Goal: Use online tool/utility: Utilize a website feature to perform a specific function

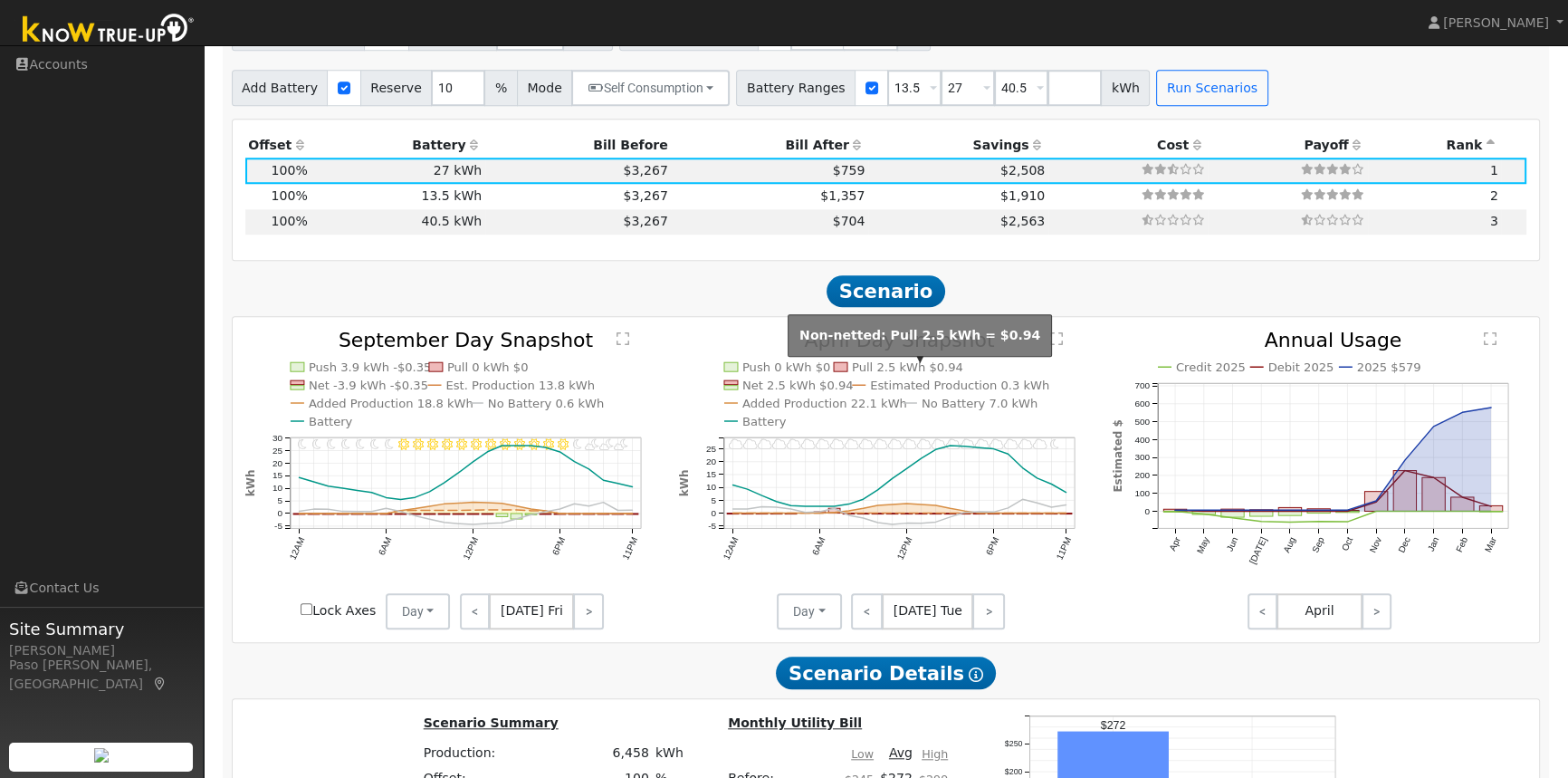
scroll to position [1723, 0]
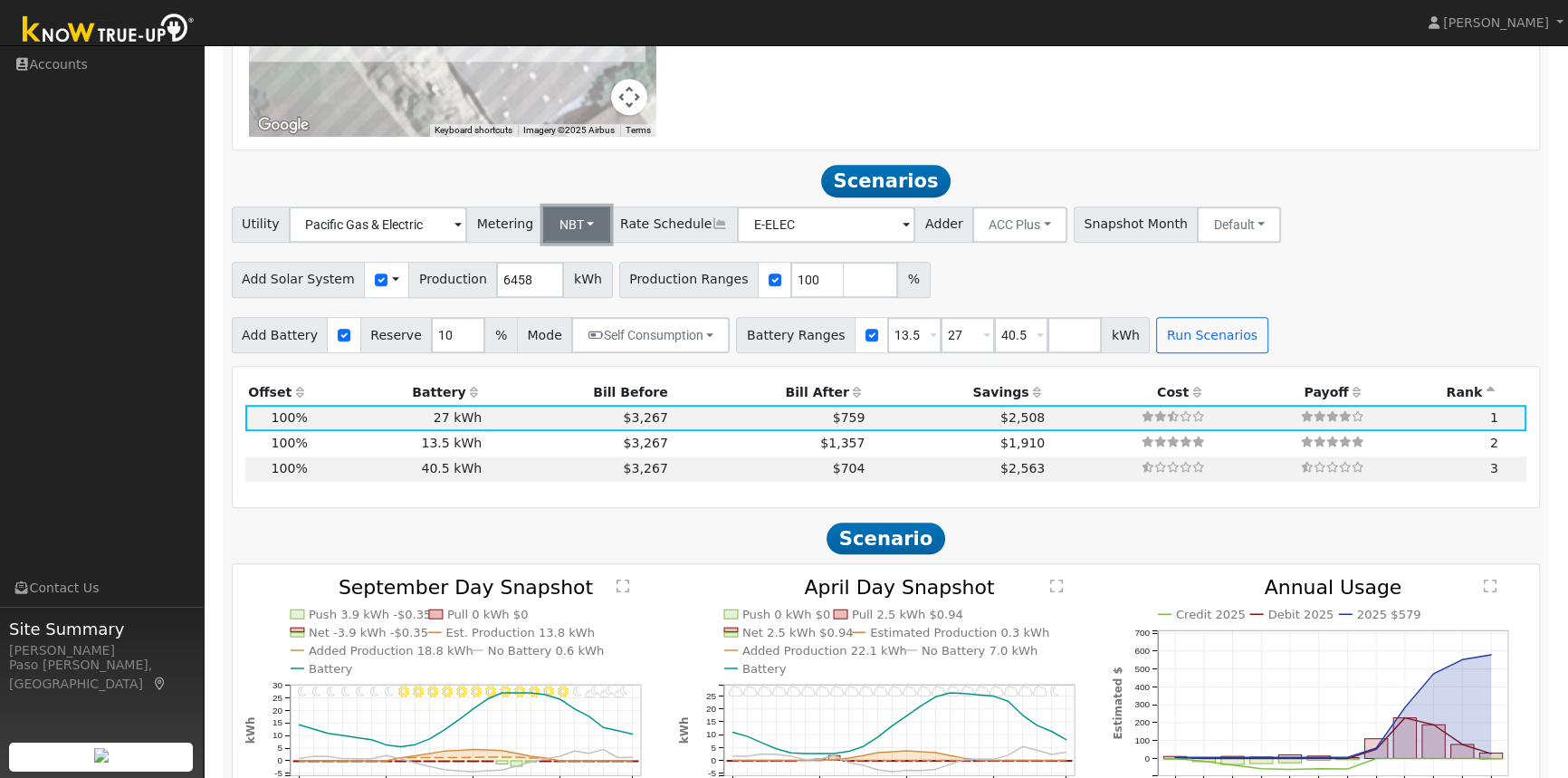
click at [575, 229] on button "NBT" at bounding box center [577, 224] width 68 height 36
click at [568, 267] on link "NEM" at bounding box center [594, 265] width 126 height 25
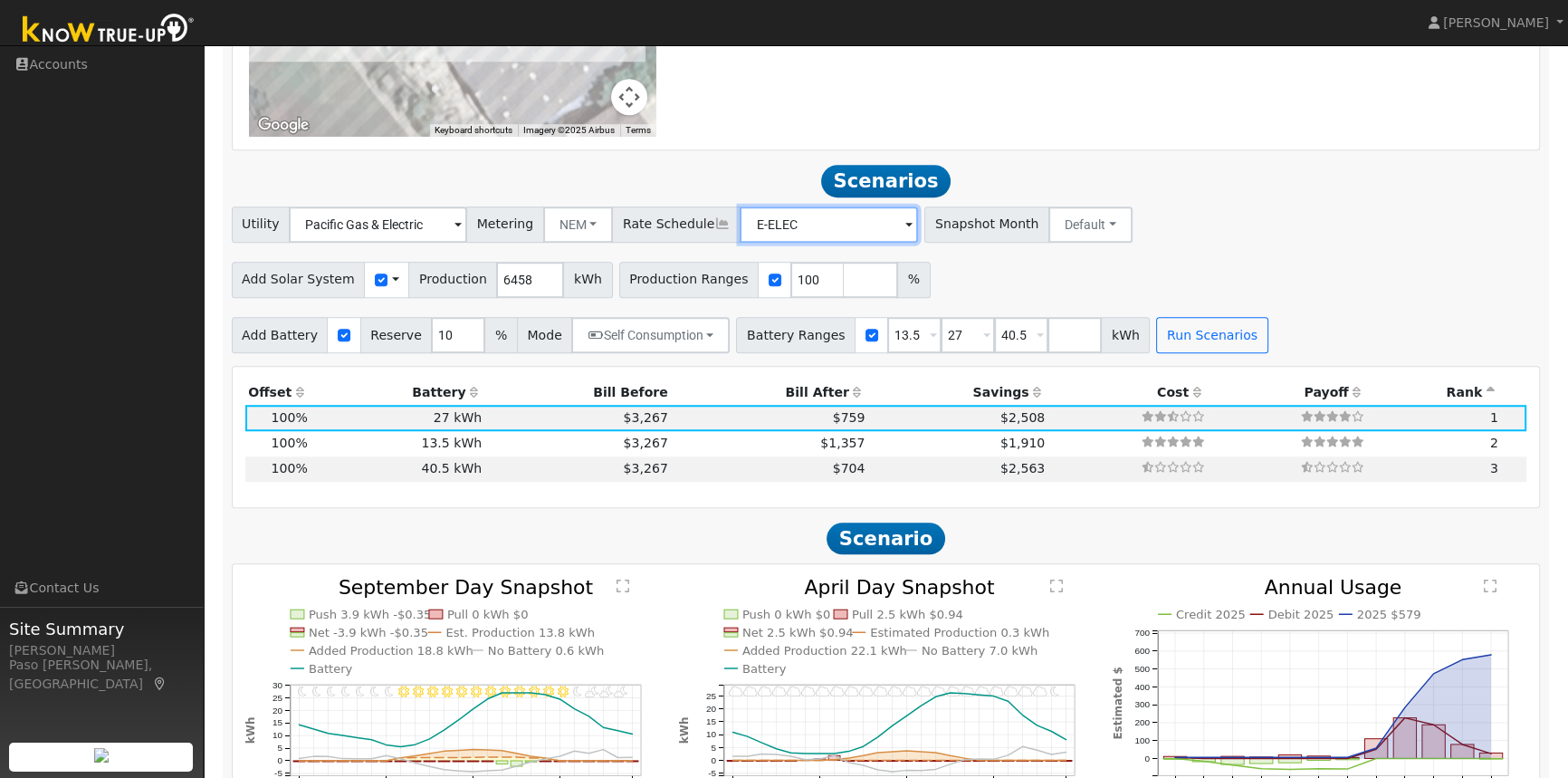
click at [467, 227] on input "E-ELEC" at bounding box center [378, 224] width 178 height 36
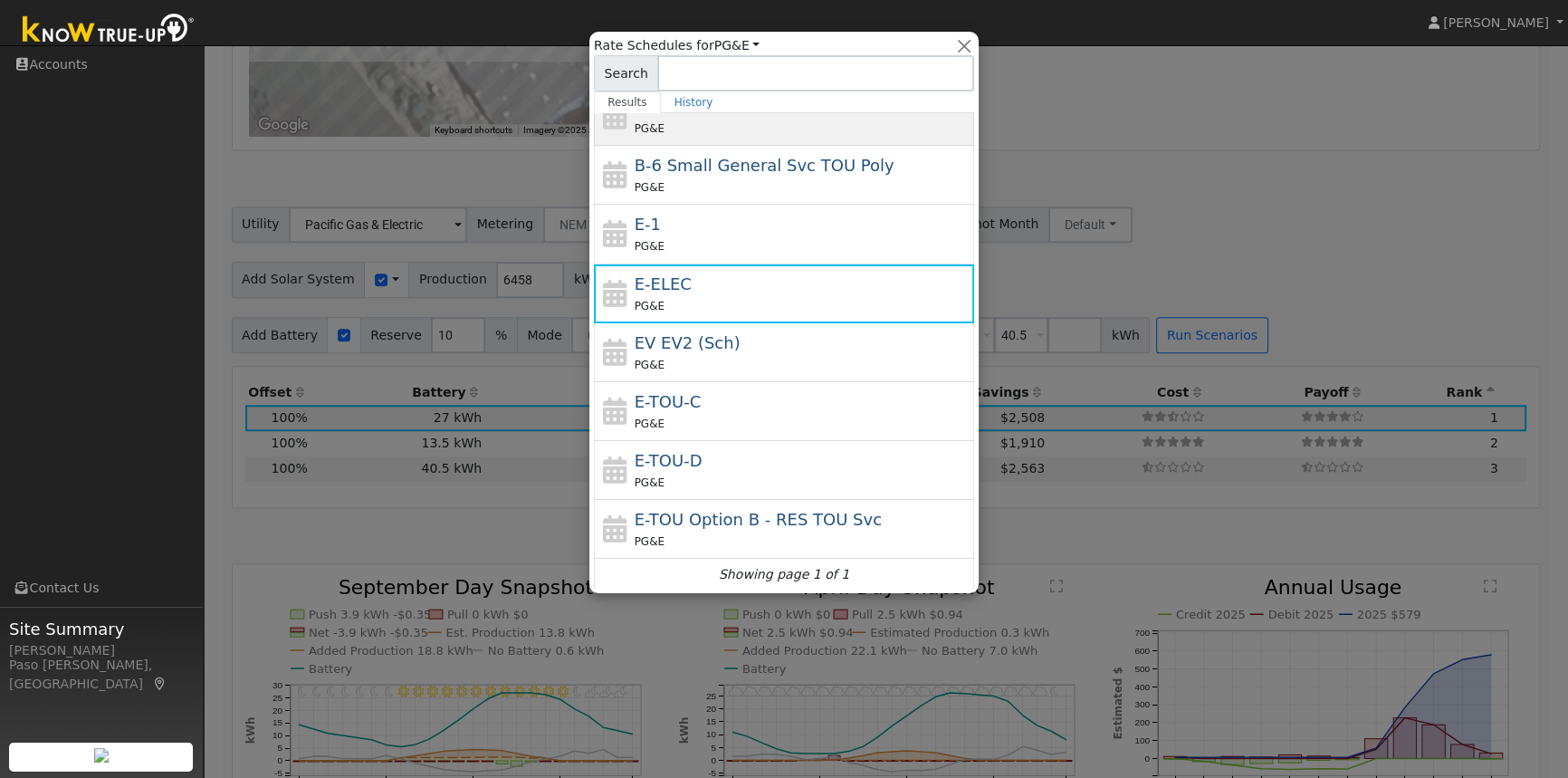
scroll to position [197, 0]
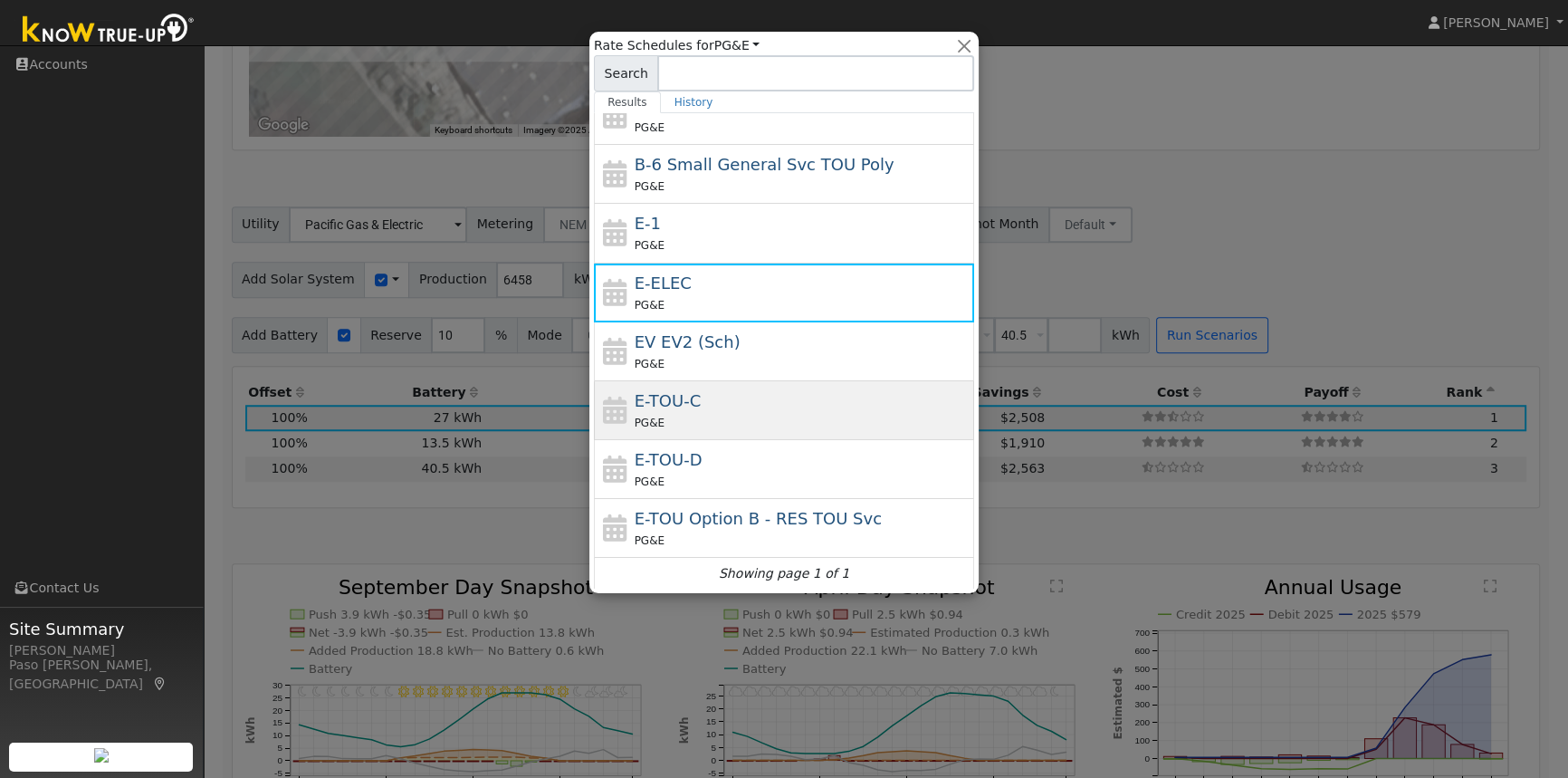
click at [691, 410] on div "E-TOU-C PG&E" at bounding box center [802, 410] width 336 height 44
type input "E-TOU-C"
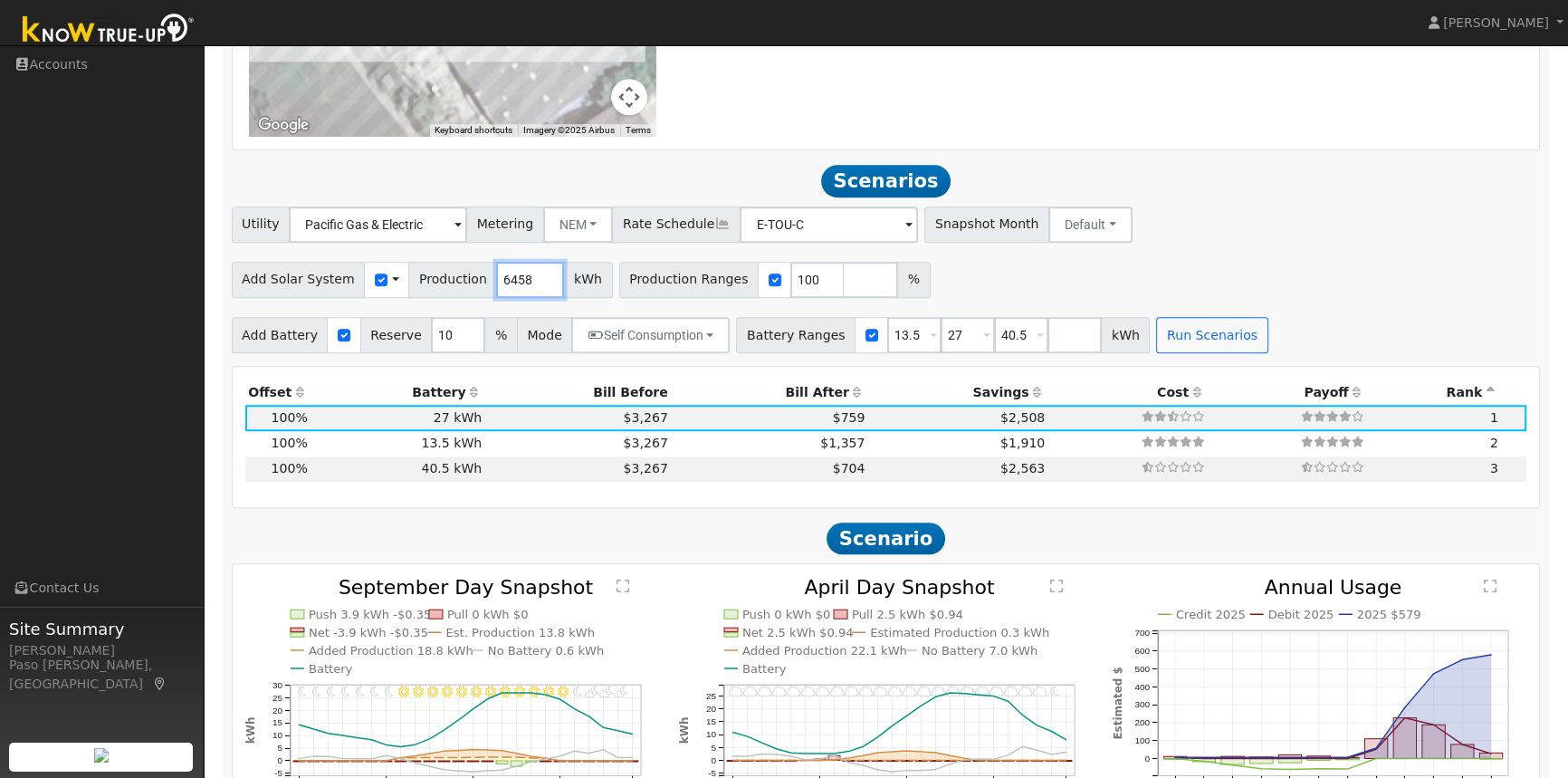
drag, startPoint x: 509, startPoint y: 281, endPoint x: 478, endPoint y: 282, distance: 31.0
click at [496, 282] on input "6458" at bounding box center [530, 279] width 68 height 36
type input "9092"
click at [1034, 279] on div "Add Solar System Use CSV Data Production 9092 kWh Production Ranges 100 %" at bounding box center [886, 277] width 1316 height 43
click at [454, 346] on input "9" at bounding box center [458, 335] width 55 height 36
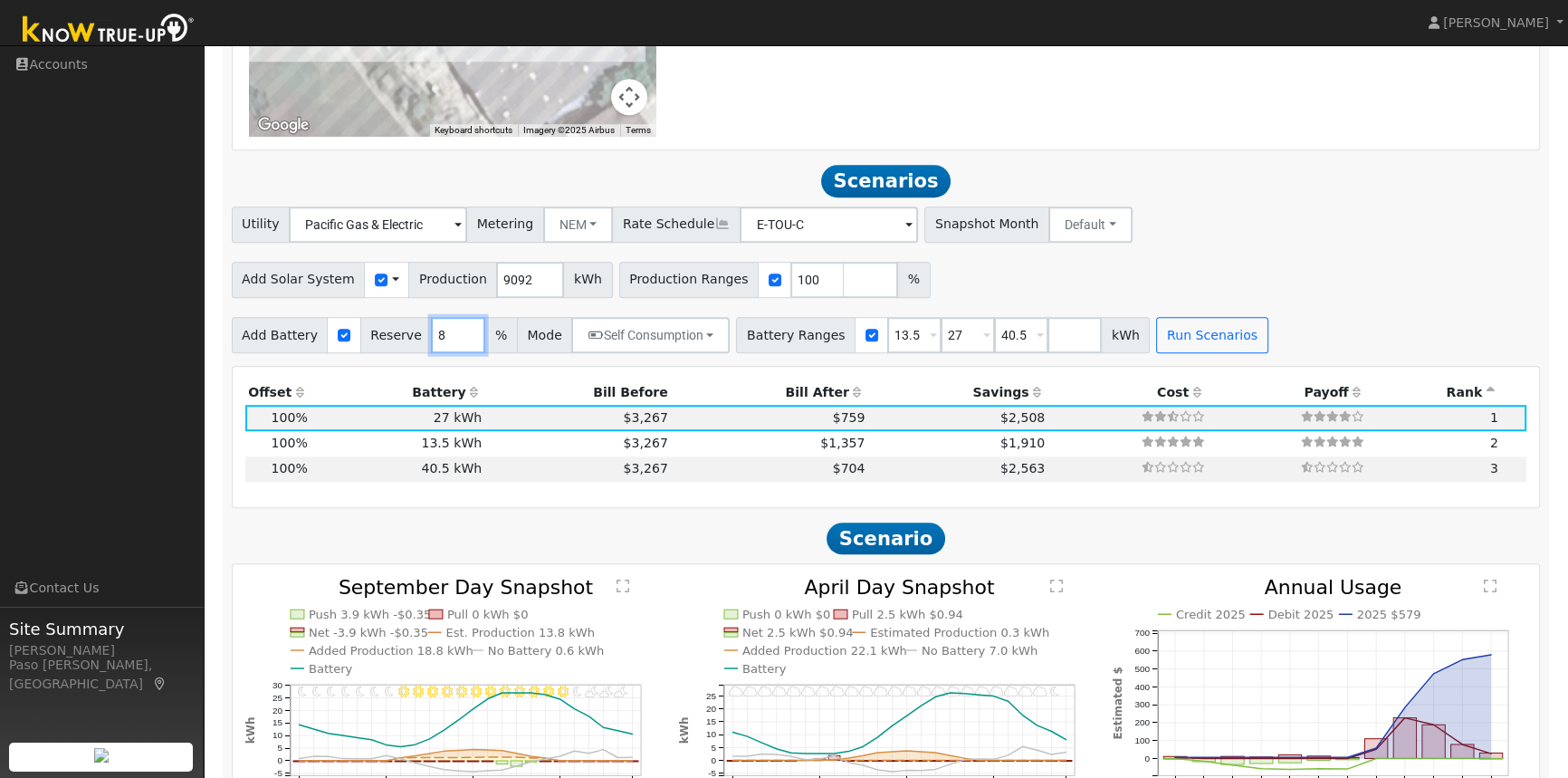
click at [454, 346] on input "8" at bounding box center [458, 335] width 55 height 36
click at [454, 346] on input "7" at bounding box center [458, 335] width 55 height 36
click at [454, 346] on input "6" at bounding box center [458, 335] width 55 height 36
click at [454, 346] on input "5" at bounding box center [458, 335] width 55 height 36
click at [454, 346] on input "4" at bounding box center [458, 335] width 55 height 36
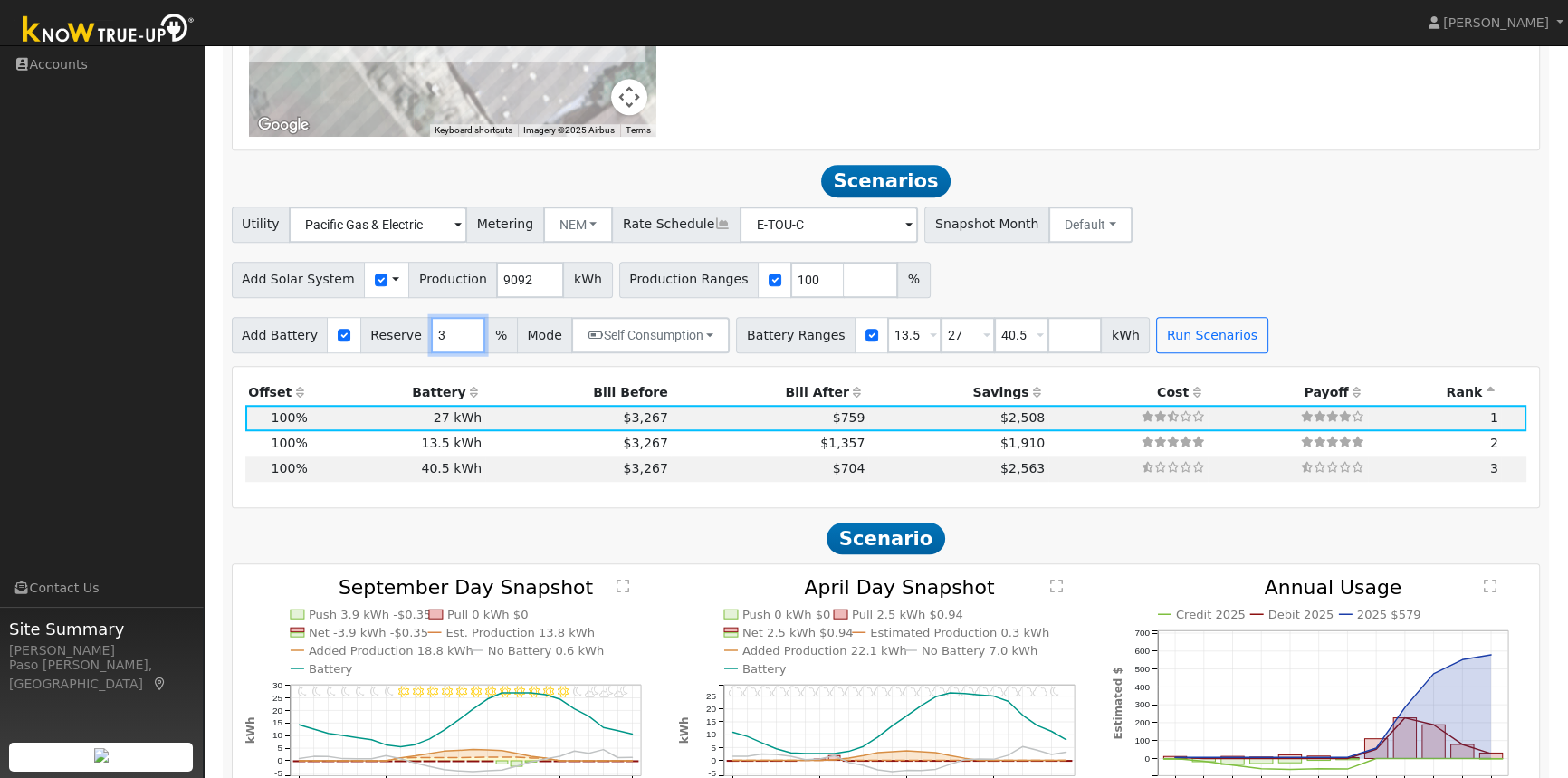
click at [454, 346] on input "3" at bounding box center [458, 335] width 55 height 36
click at [454, 346] on input "2" at bounding box center [458, 335] width 55 height 36
click at [454, 346] on input "1" at bounding box center [458, 335] width 55 height 36
type input "0"
click at [454, 346] on input "0" at bounding box center [458, 335] width 55 height 36
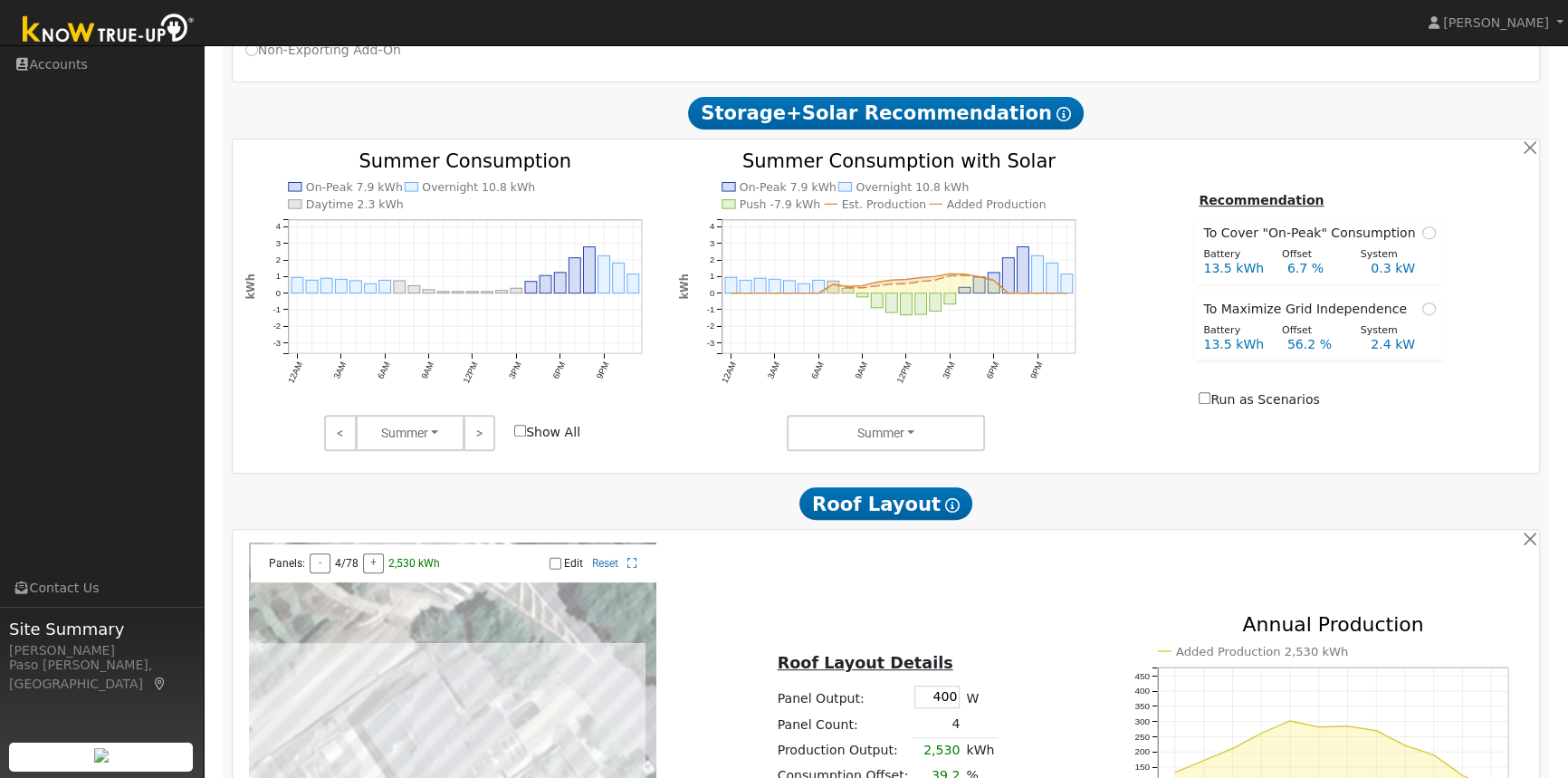
scroll to position [652, 0]
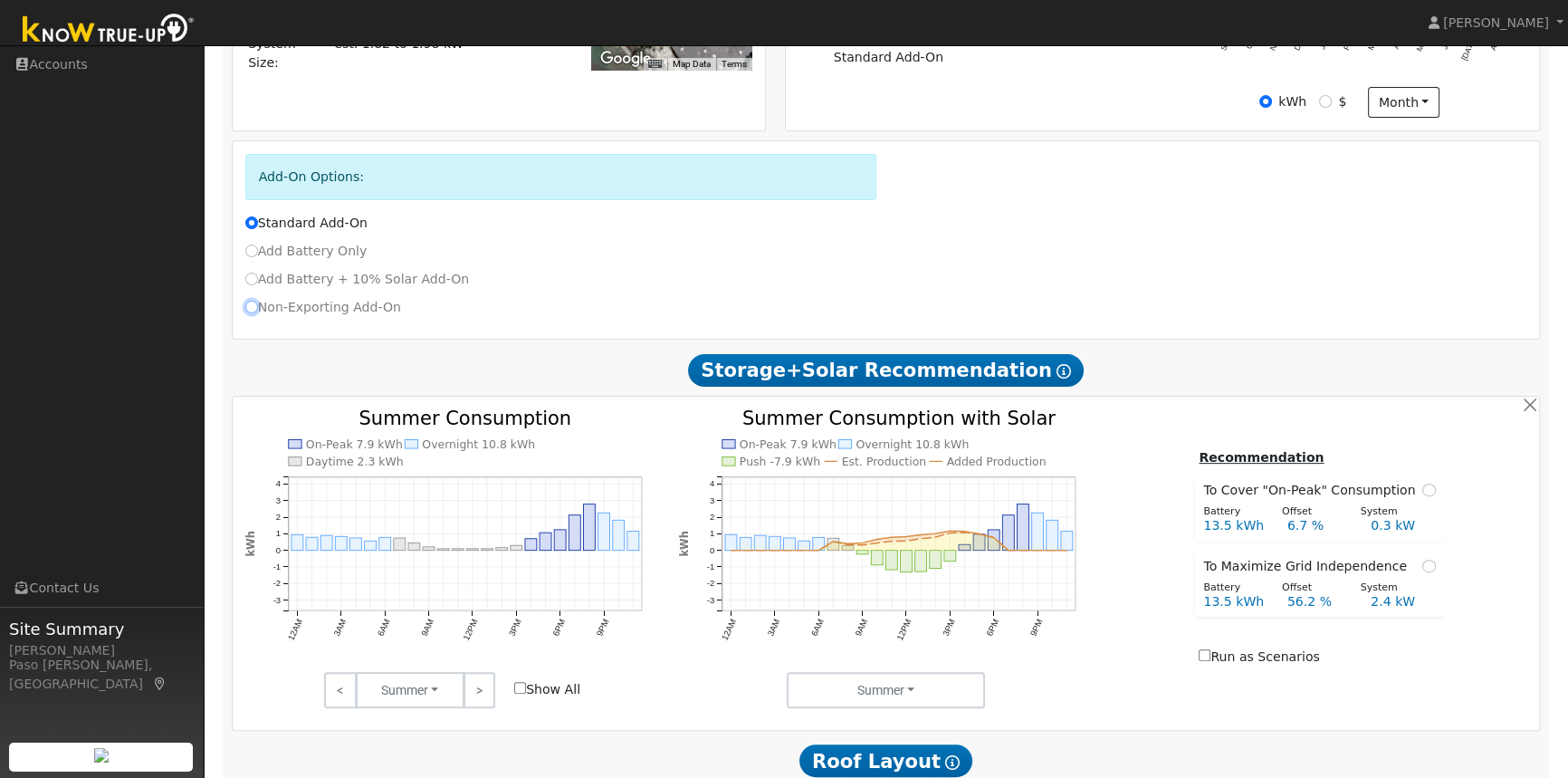
click at [249, 312] on input "Non-Exporting Add-On" at bounding box center [251, 307] width 13 height 13
radio input "true"
radio input "false"
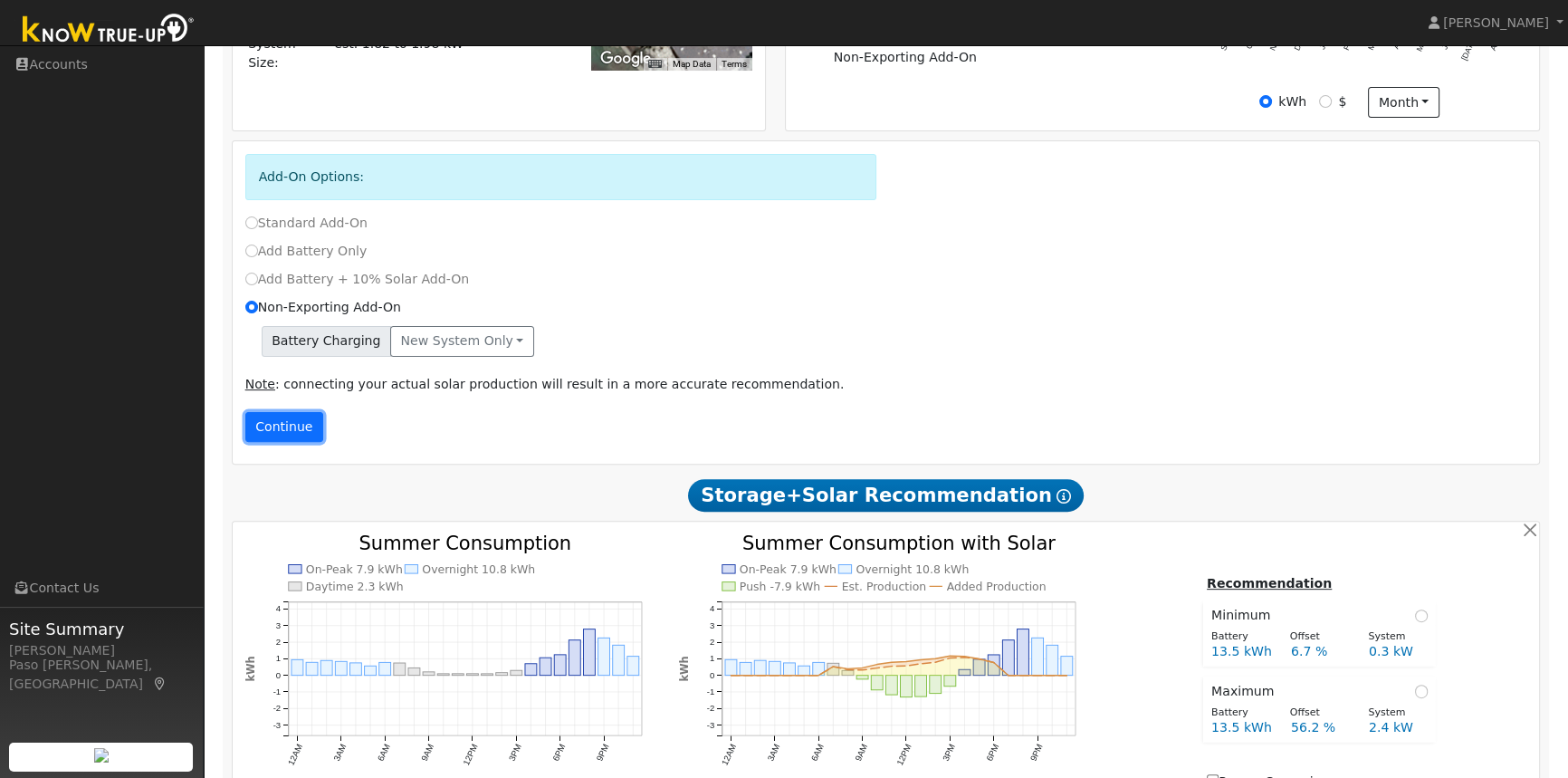
click at [287, 433] on button "Continue" at bounding box center [284, 427] width 78 height 31
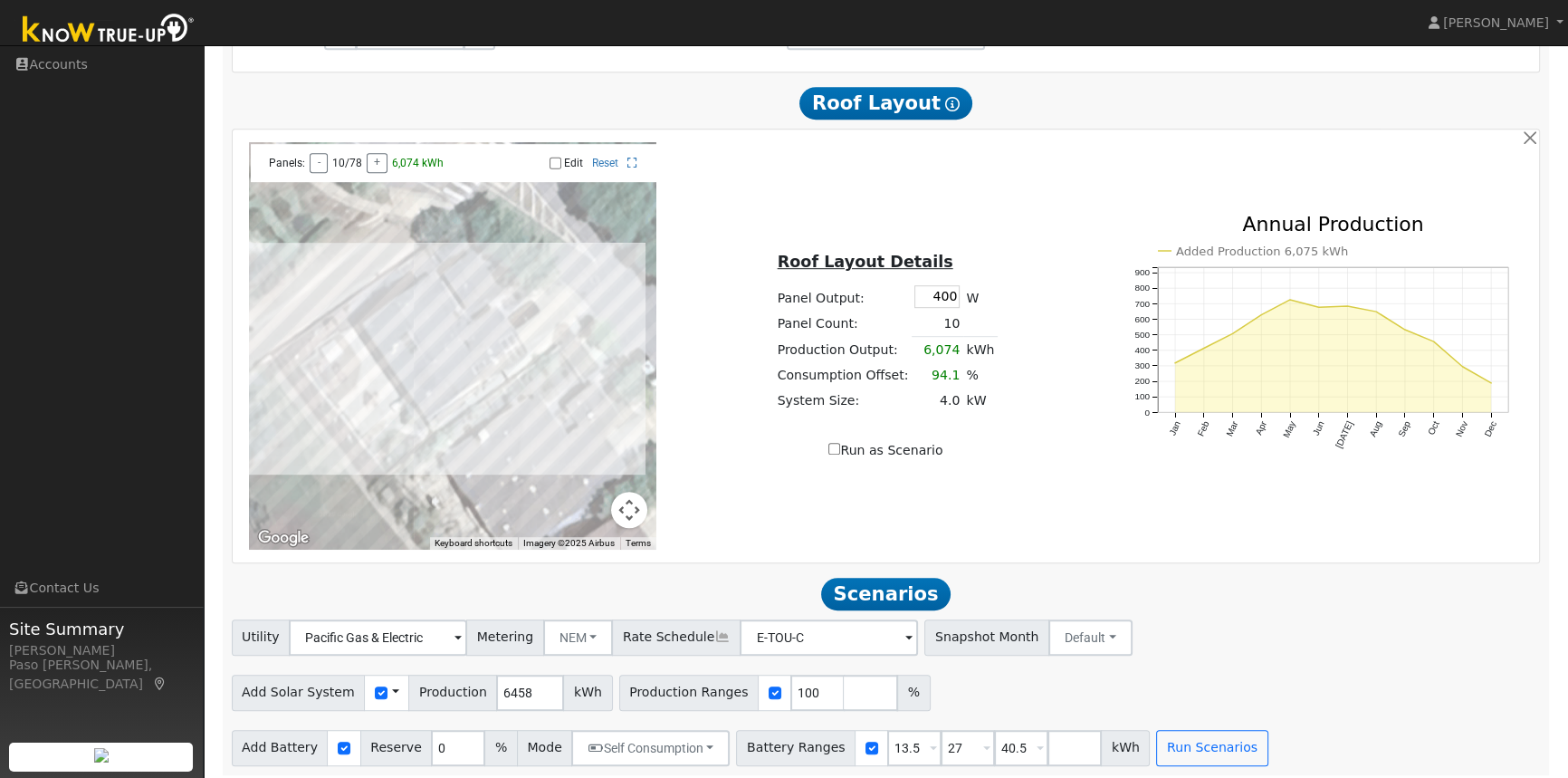
scroll to position [1362, 0]
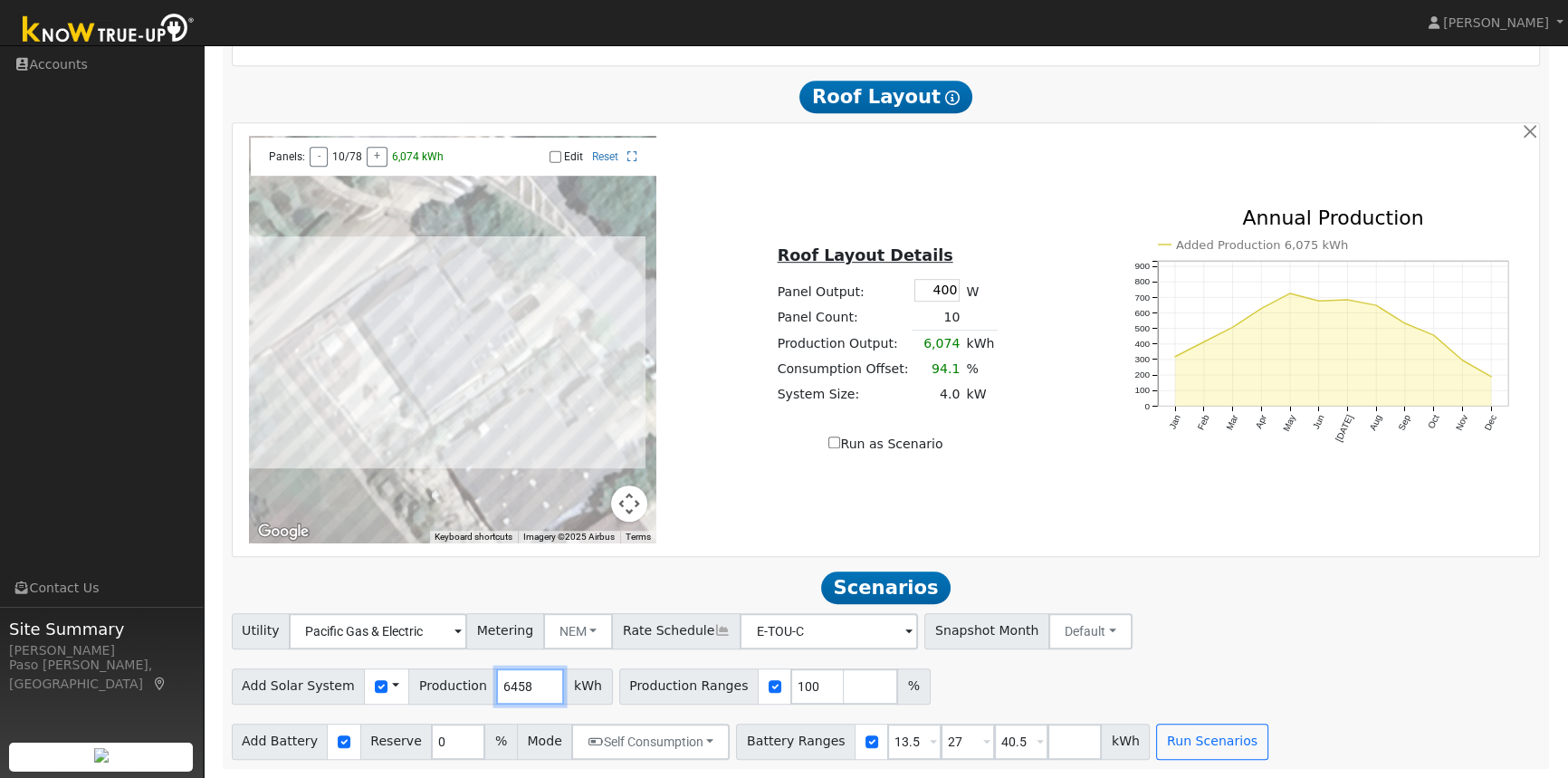
drag, startPoint x: 516, startPoint y: 686, endPoint x: 474, endPoint y: 689, distance: 42.1
click at [496, 689] on input "6458" at bounding box center [530, 686] width 68 height 36
type input "9092"
click at [1168, 633] on div "Utility Pacific Gas & Electric Metering NEM NEM NBT Rate Schedule E-TOU-C - Non…" at bounding box center [886, 627] width 1316 height 43
click at [1178, 741] on button "Run Scenarios" at bounding box center [1212, 741] width 111 height 36
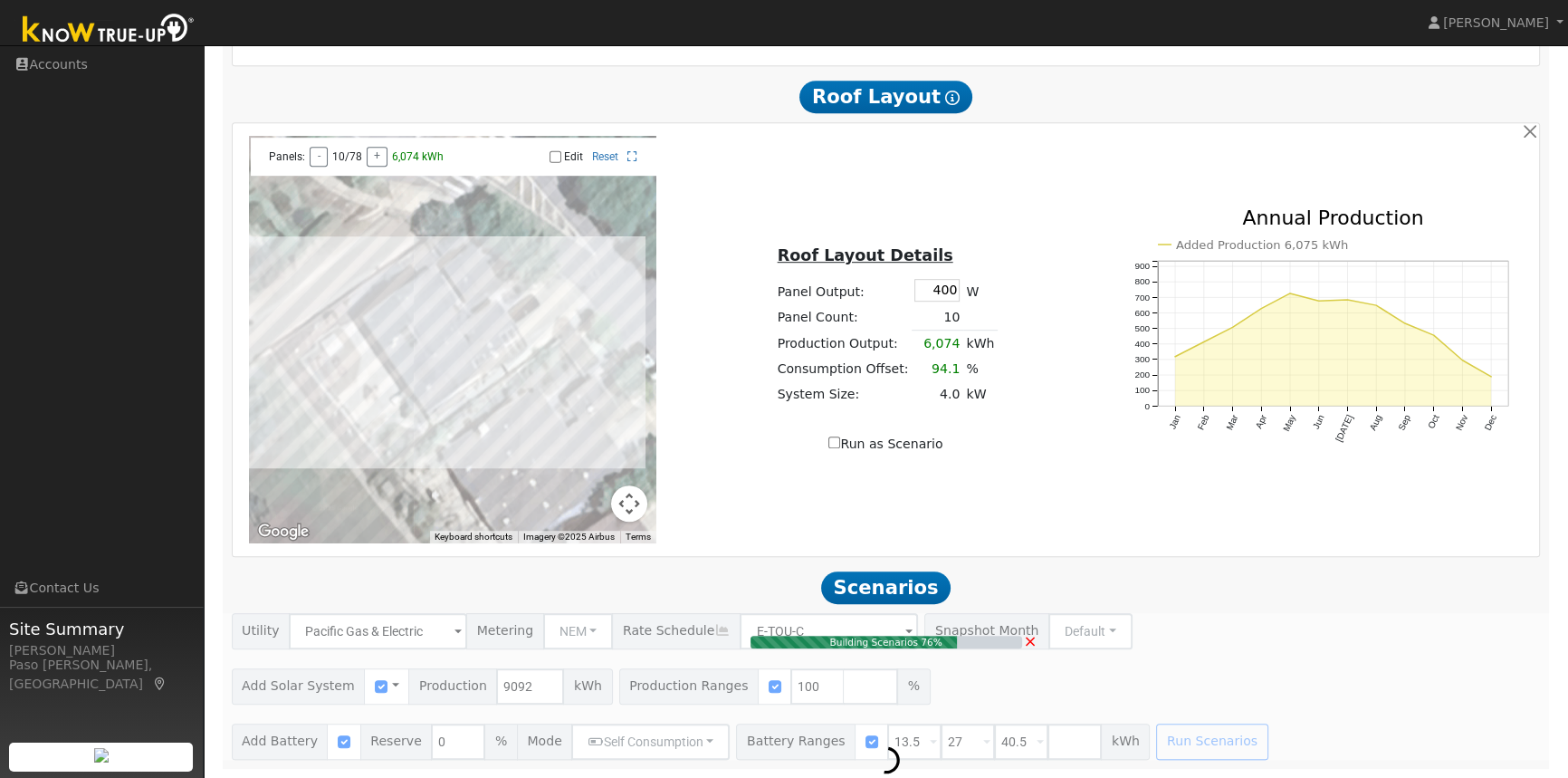
type input "$21,215"
type input "$16,085"
type input "6.1"
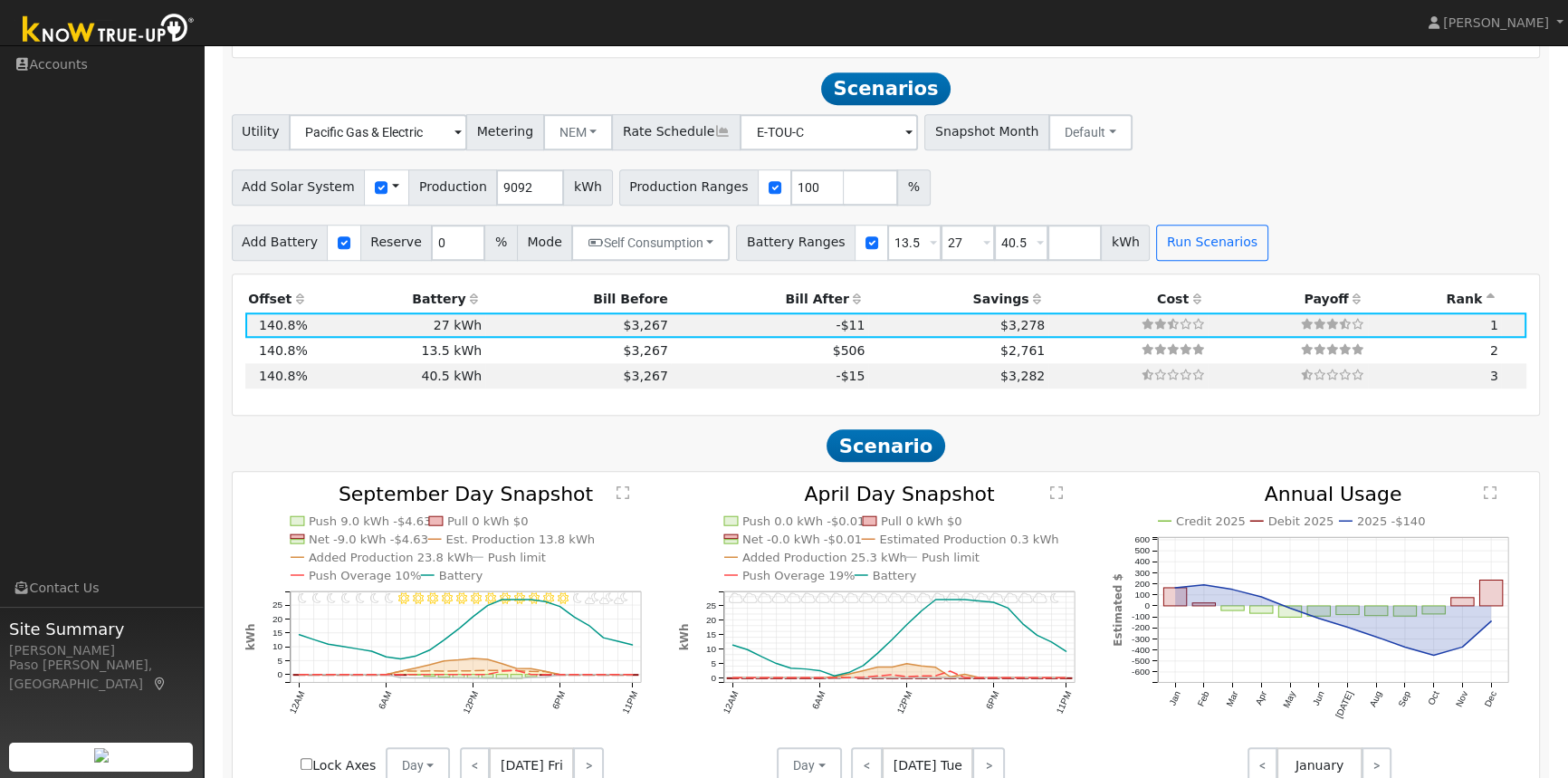
scroll to position [1878, 0]
